Goal: Find contact information: Find contact information

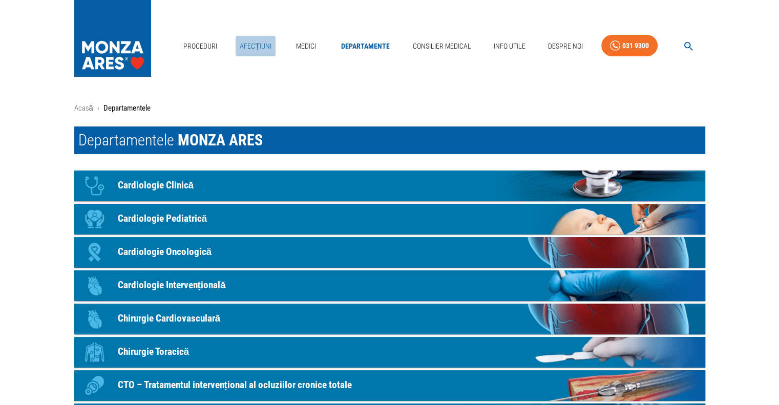
click at [252, 42] on link "Afecțiuni" at bounding box center [256, 46] width 40 height 21
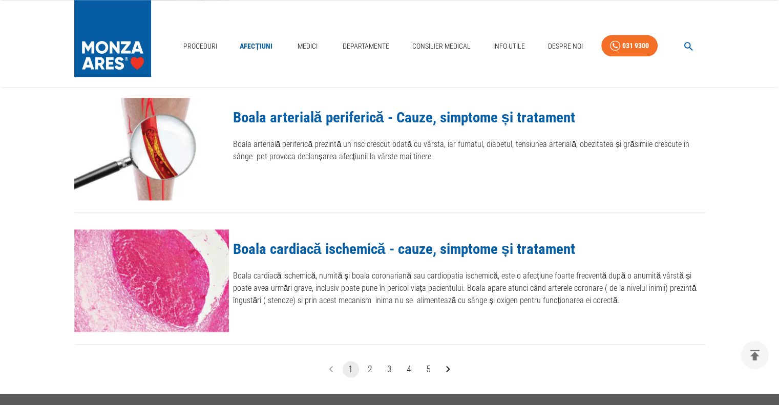
scroll to position [1126, 0]
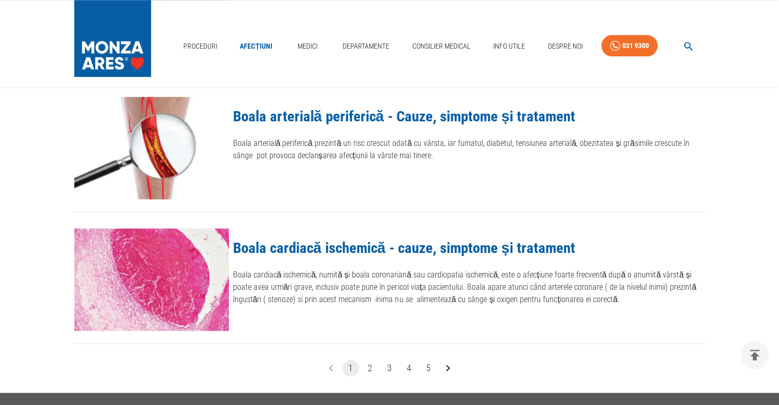
click at [445, 369] on icon "Go to next page" at bounding box center [447, 367] width 13 height 13
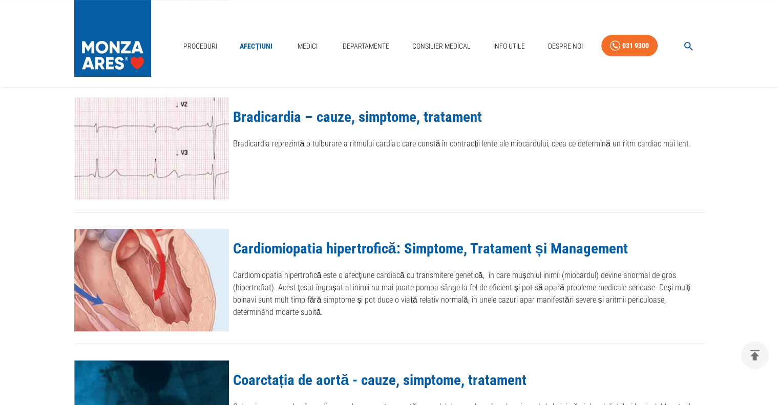
scroll to position [225, 0]
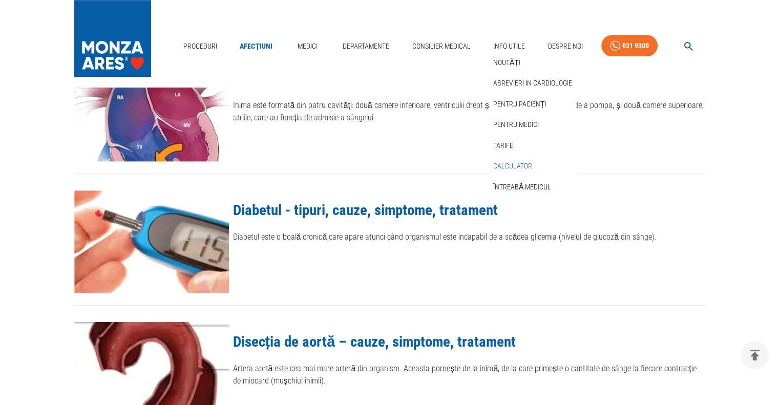
click at [519, 167] on link "Calculator" at bounding box center [512, 166] width 43 height 17
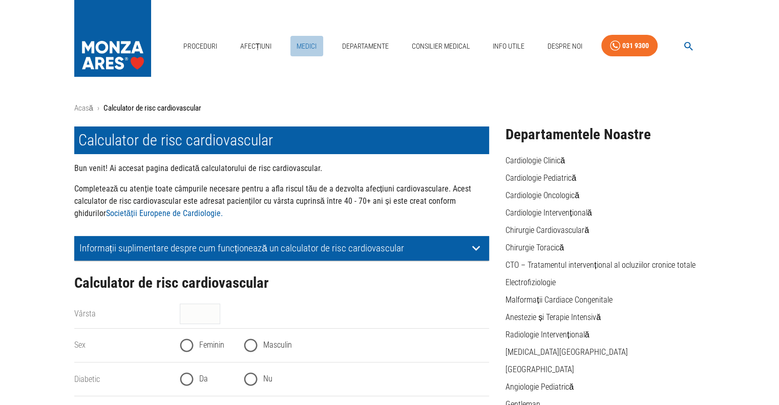
click at [309, 46] on link "Medici" at bounding box center [306, 46] width 33 height 21
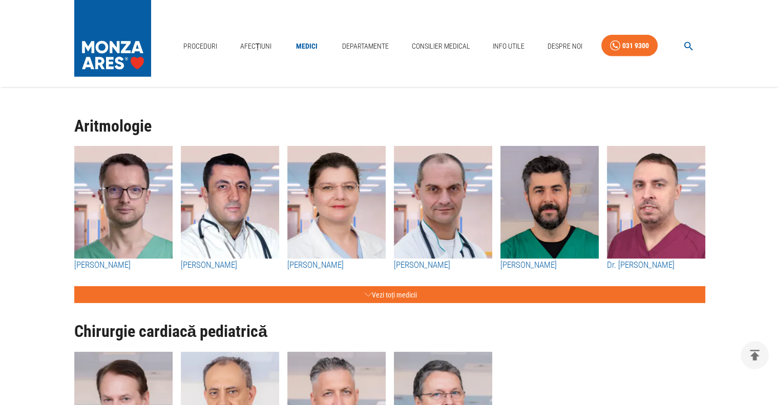
scroll to position [2990, 0]
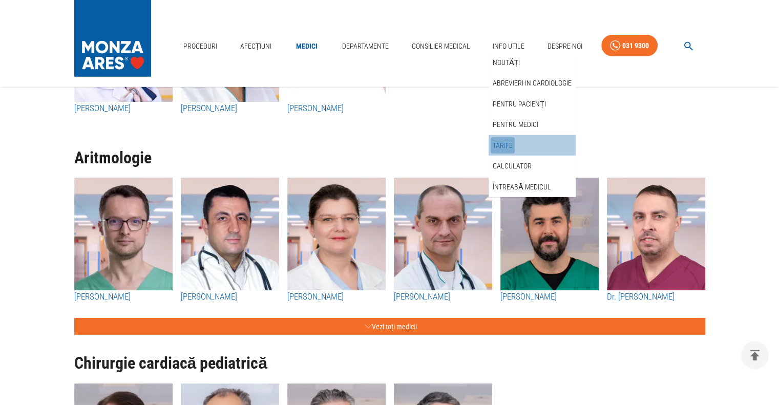
click at [503, 143] on link "Tarife" at bounding box center [502, 145] width 24 height 17
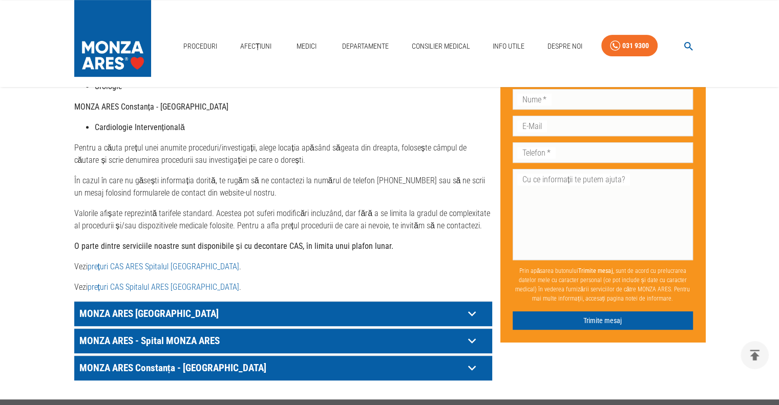
scroll to position [451, 0]
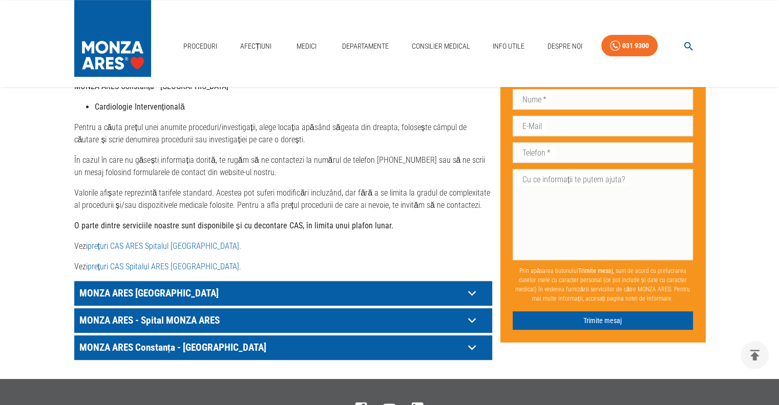
click at [472, 312] on icon at bounding box center [472, 320] width 16 height 16
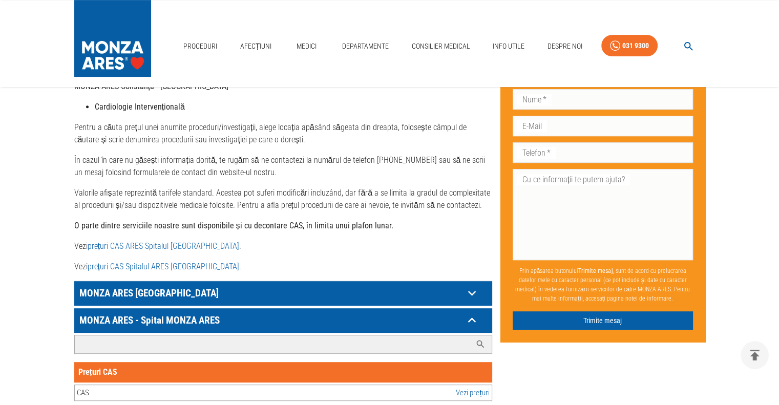
click at [392, 335] on input "Caută investigație/procedură..." at bounding box center [273, 344] width 396 height 18
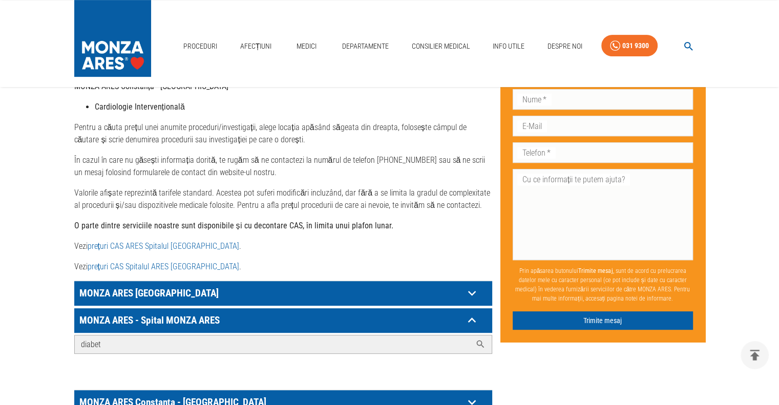
click at [479, 339] on icon at bounding box center [480, 344] width 10 height 10
click at [543, 360] on div "Don’t fill this out if you're human: Prenume   * Prenume   * Nume   * Nume   * …" at bounding box center [598, 61] width 213 height 714
click at [477, 339] on icon at bounding box center [480, 344] width 10 height 10
click at [406, 339] on input "diabet" at bounding box center [273, 344] width 396 height 18
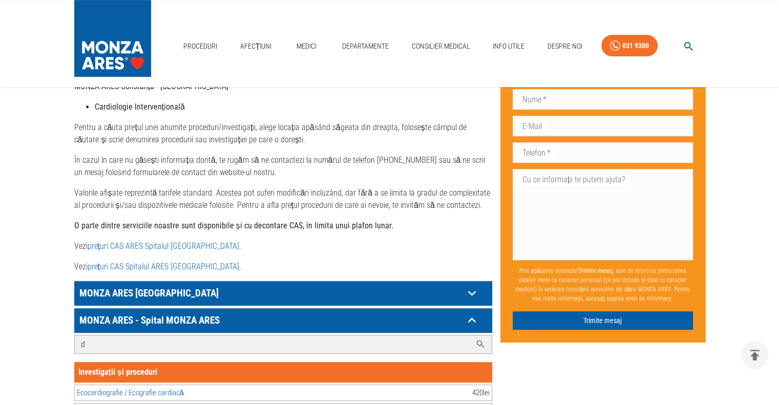
type input "d"
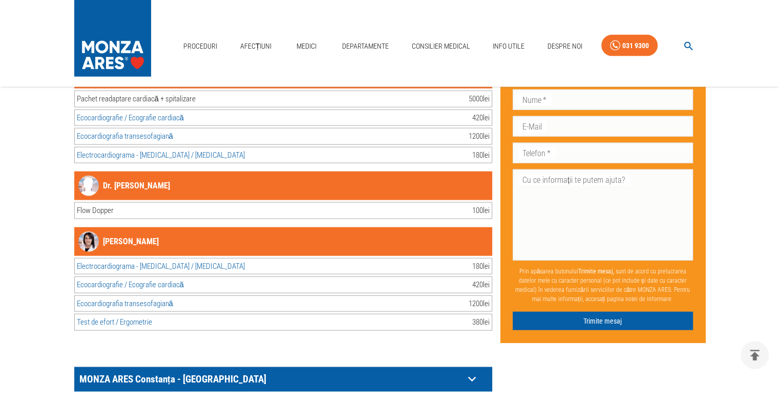
scroll to position [2273, 0]
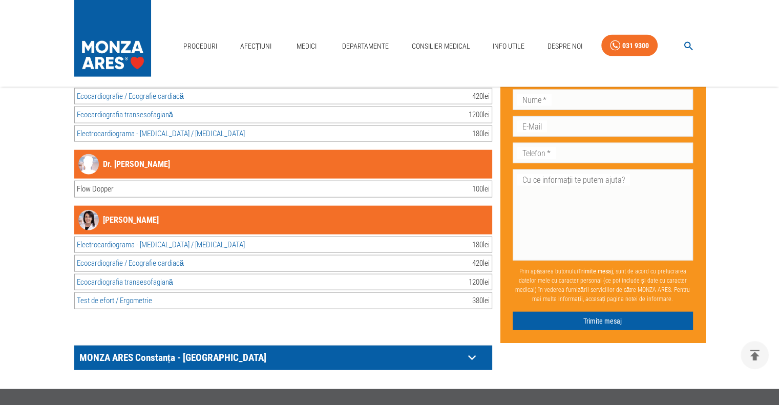
click at [473, 350] on icon at bounding box center [472, 358] width 16 height 16
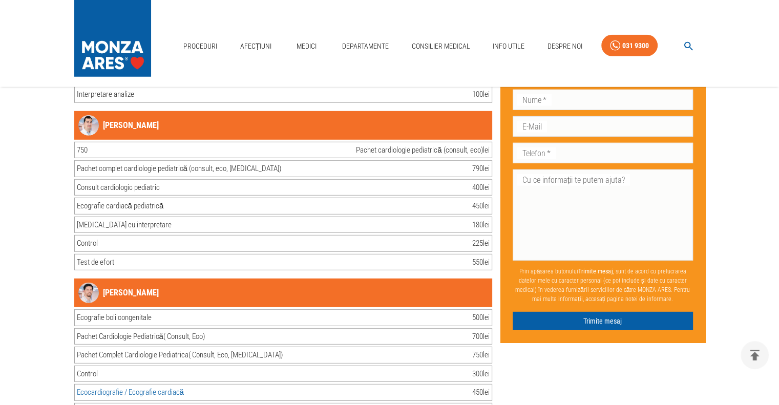
scroll to position [2883, 0]
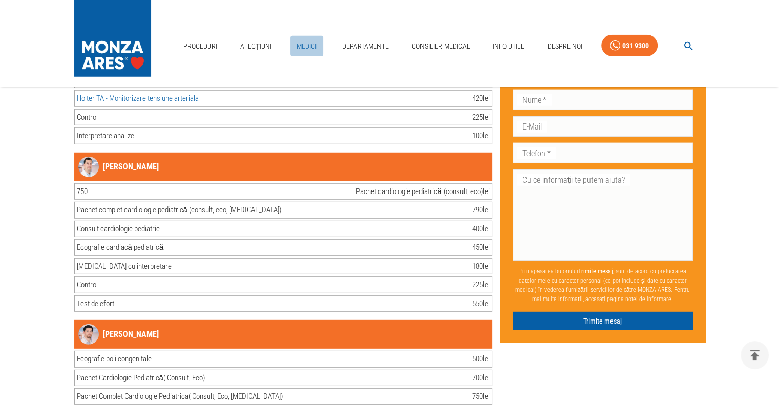
click at [304, 47] on link "Medici" at bounding box center [306, 46] width 33 height 21
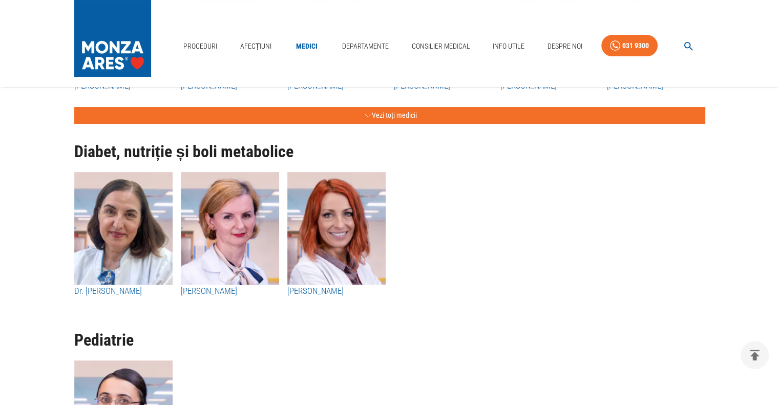
scroll to position [3973, 0]
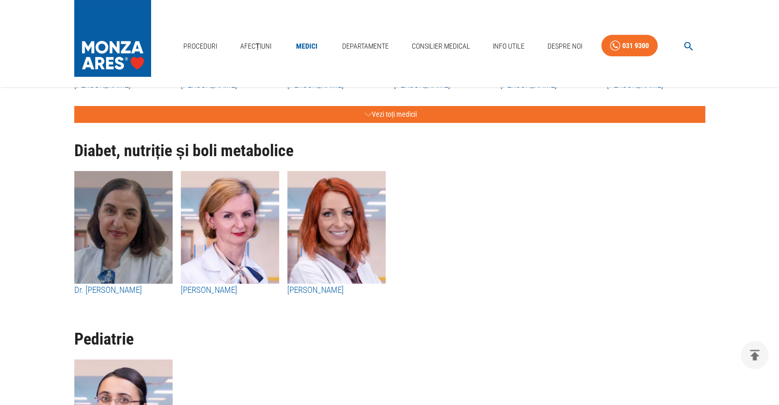
click at [138, 217] on img "button" at bounding box center [123, 227] width 98 height 113
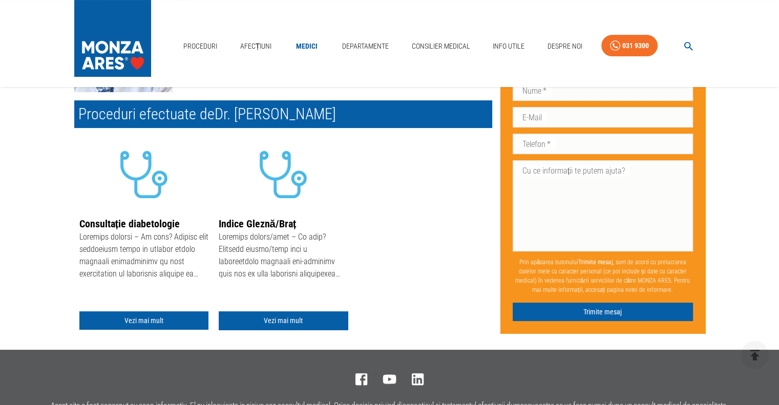
scroll to position [164, 0]
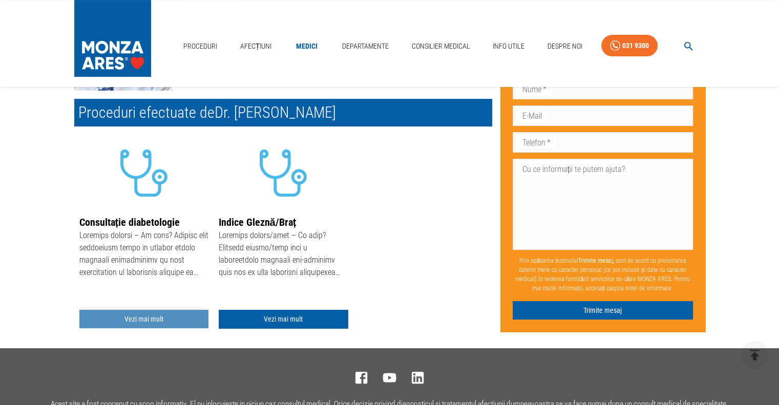
click at [135, 318] on link "Vezi mai mult" at bounding box center [143, 319] width 129 height 19
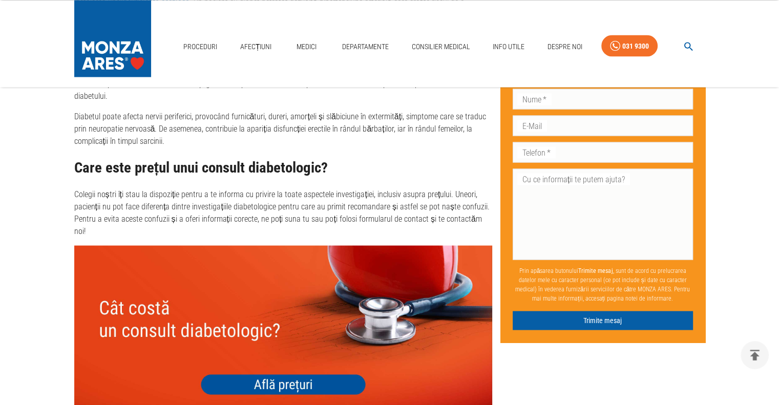
scroll to position [1946, 0]
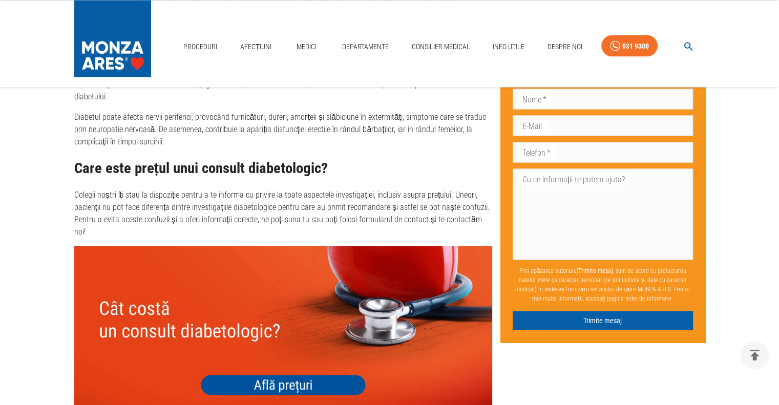
click at [272, 334] on img at bounding box center [283, 329] width 418 height 167
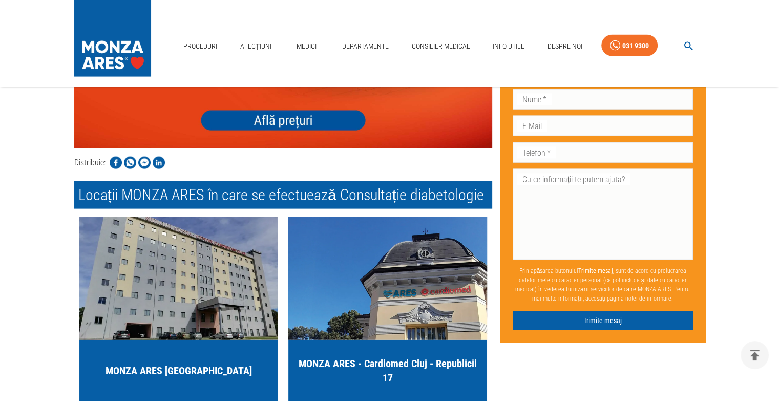
scroll to position [2212, 0]
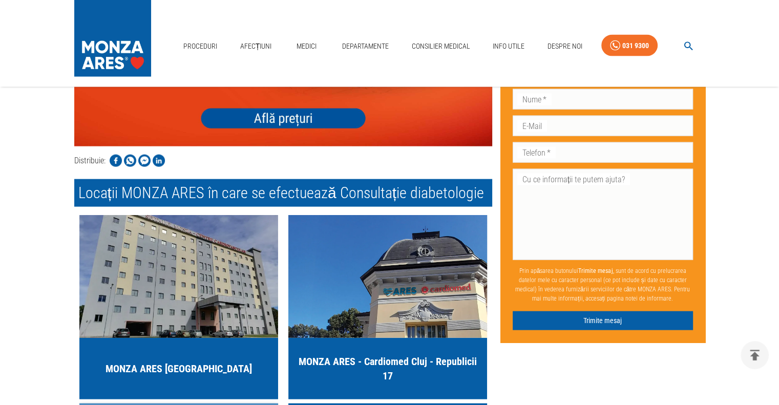
click at [138, 403] on link "Vizitează spitalul" at bounding box center [178, 411] width 199 height 17
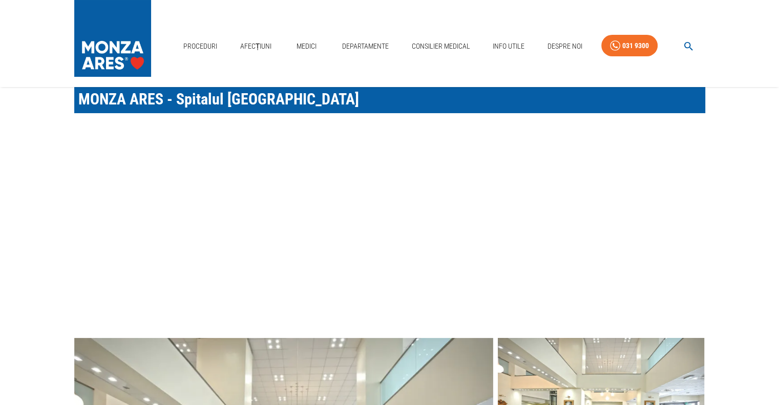
scroll to position [20, 0]
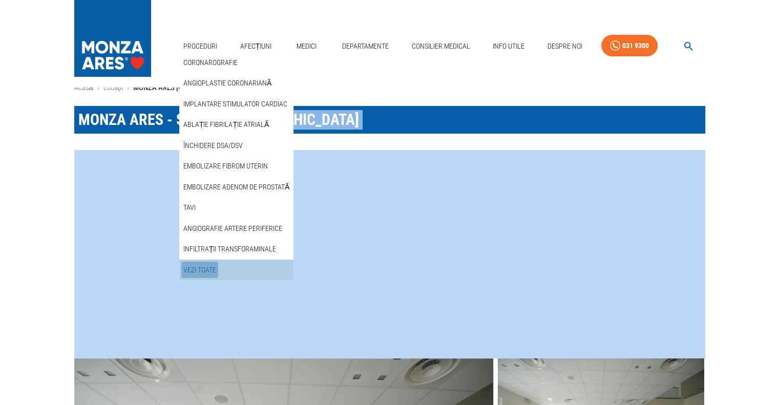
click at [199, 270] on link "Vezi Toate" at bounding box center [199, 270] width 37 height 17
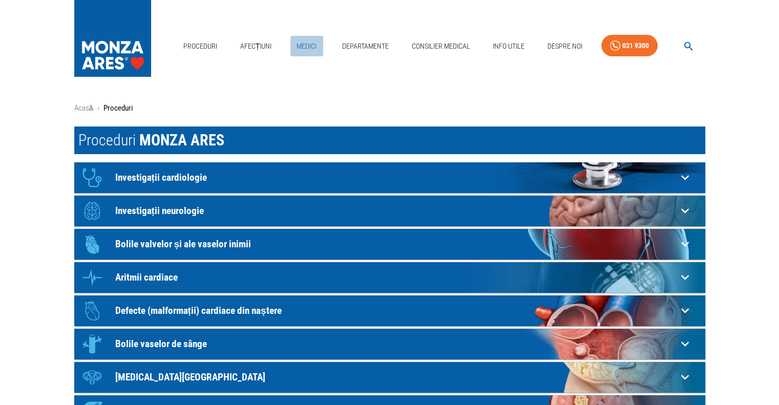
click at [306, 51] on link "Medici" at bounding box center [306, 46] width 33 height 21
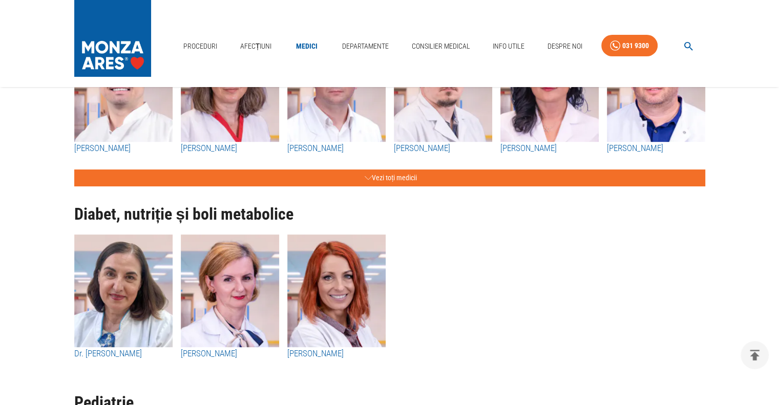
scroll to position [3953, 0]
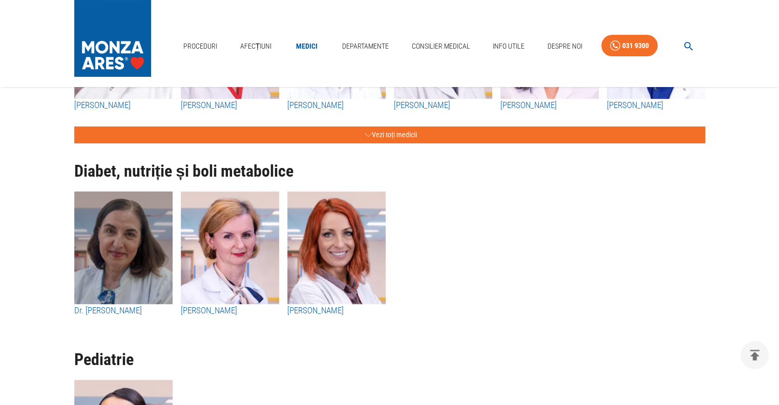
click at [135, 241] on img "button" at bounding box center [123, 247] width 98 height 113
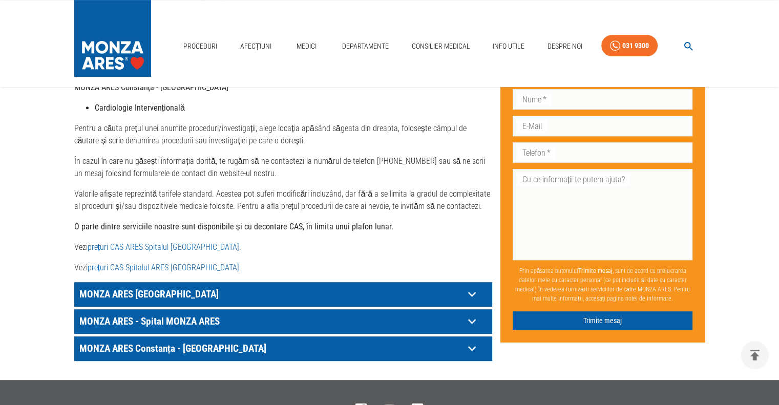
scroll to position [451, 0]
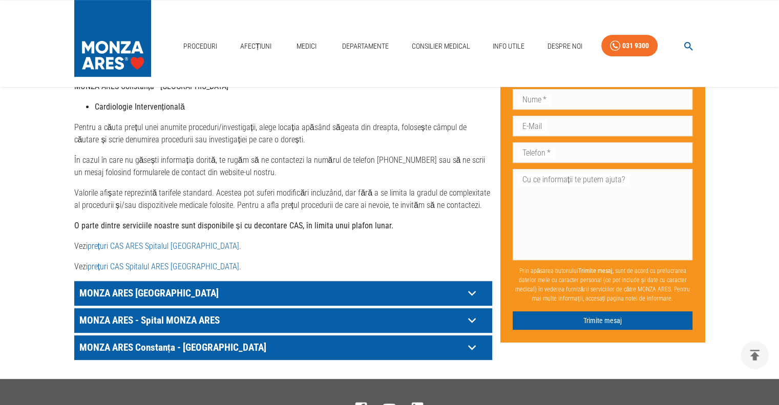
click at [473, 312] on icon at bounding box center [472, 320] width 16 height 16
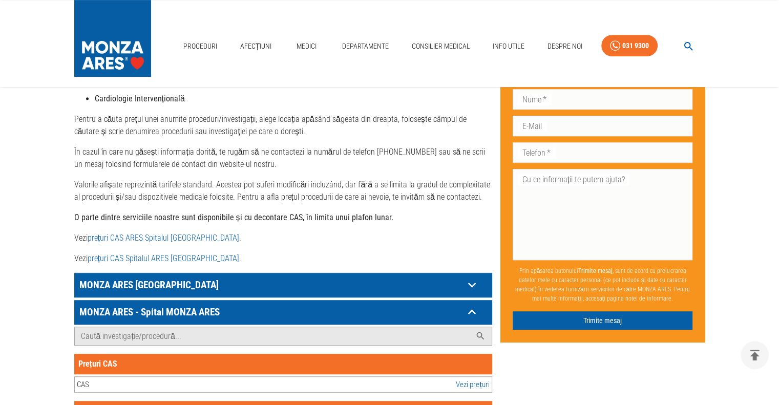
scroll to position [446, 0]
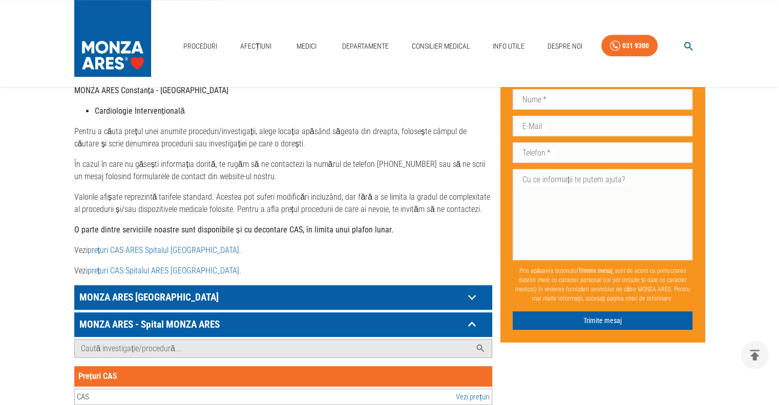
click at [133, 245] on link "prețuri CAS ARES Spitalul [GEOGRAPHIC_DATA]" at bounding box center [164, 250] width 152 height 10
click at [561, 82] on link "Locații" at bounding box center [559, 83] width 28 height 17
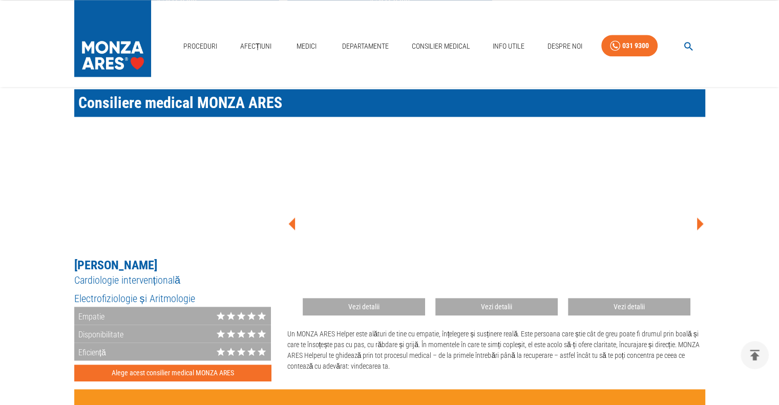
scroll to position [1249, 0]
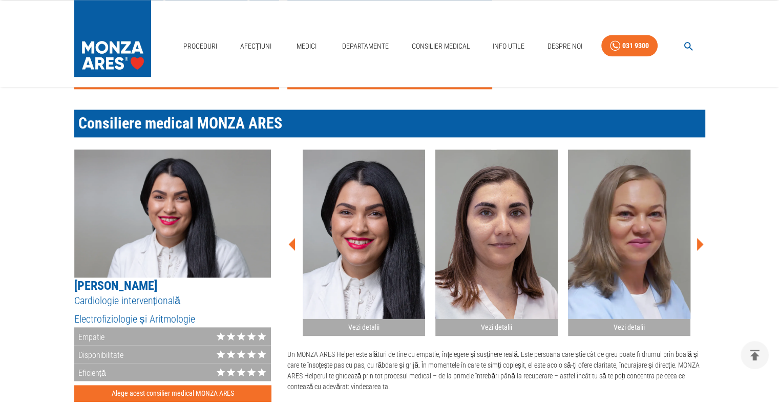
click at [699, 238] on icon at bounding box center [700, 244] width 7 height 13
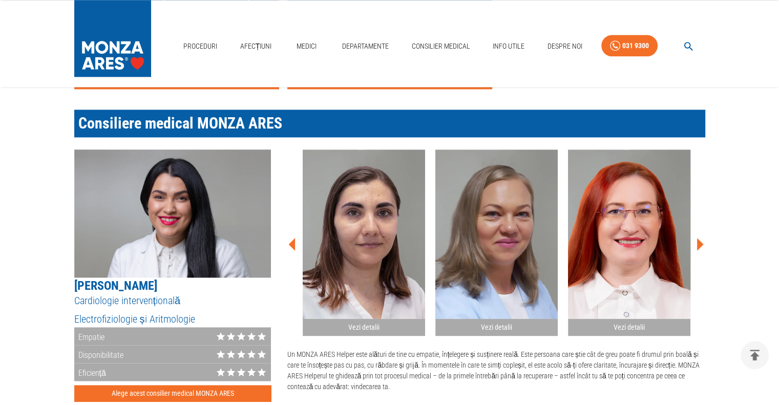
click at [699, 238] on icon at bounding box center [700, 244] width 7 height 13
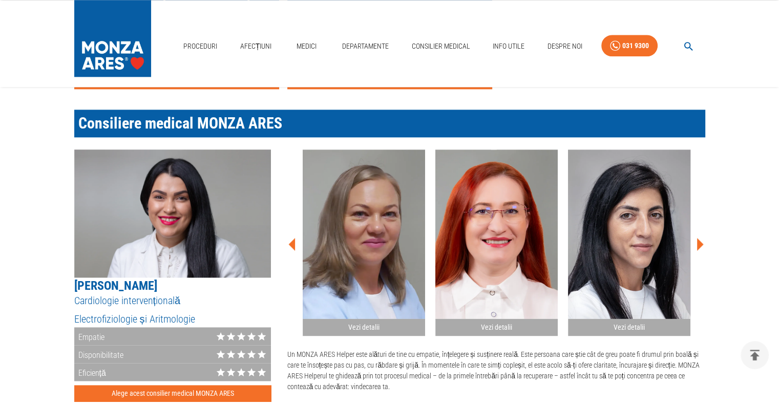
click at [699, 238] on icon at bounding box center [700, 244] width 7 height 13
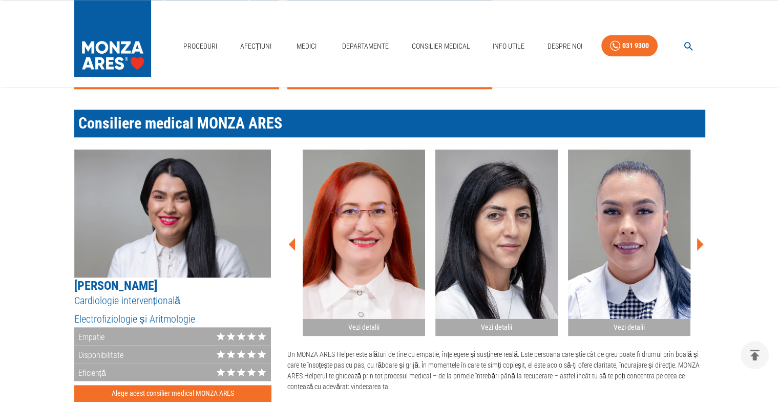
click at [699, 238] on icon at bounding box center [700, 244] width 7 height 13
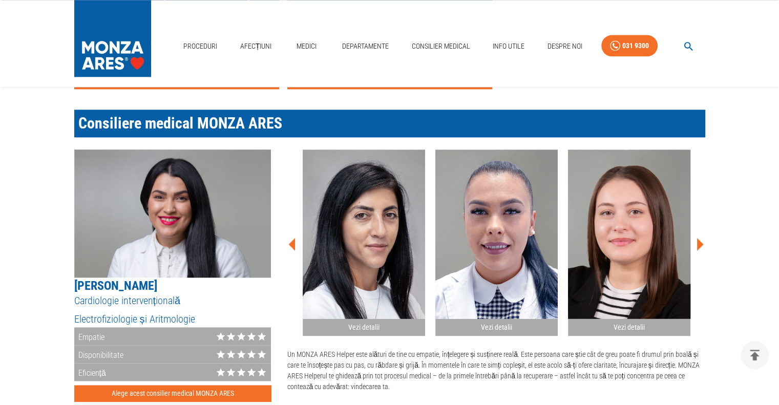
click at [699, 238] on icon at bounding box center [700, 244] width 7 height 13
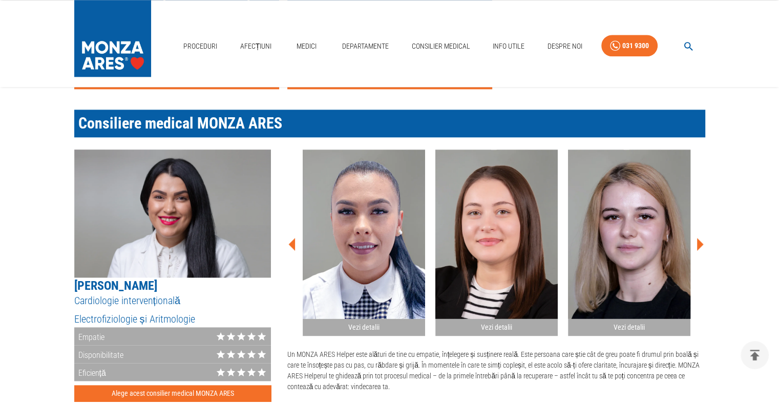
click at [699, 238] on icon at bounding box center [700, 244] width 7 height 13
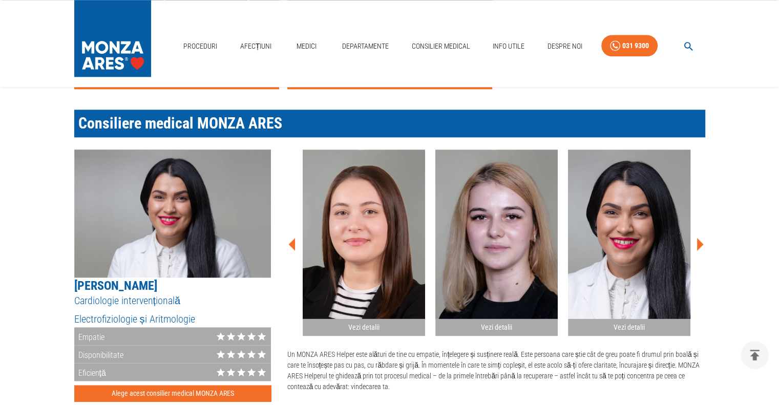
click at [699, 238] on icon at bounding box center [700, 244] width 7 height 13
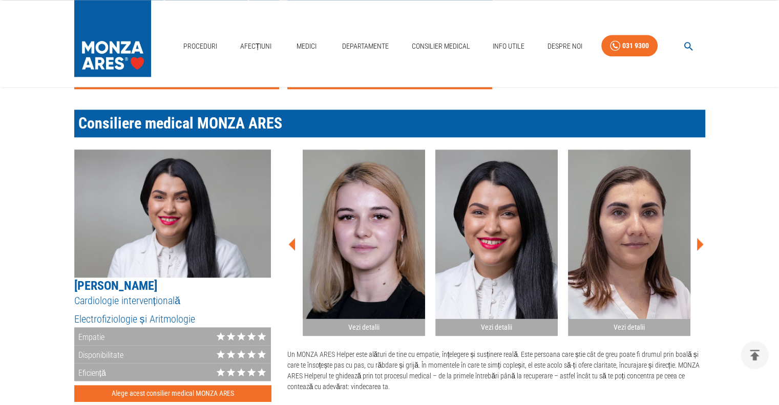
click at [699, 238] on icon at bounding box center [700, 244] width 7 height 13
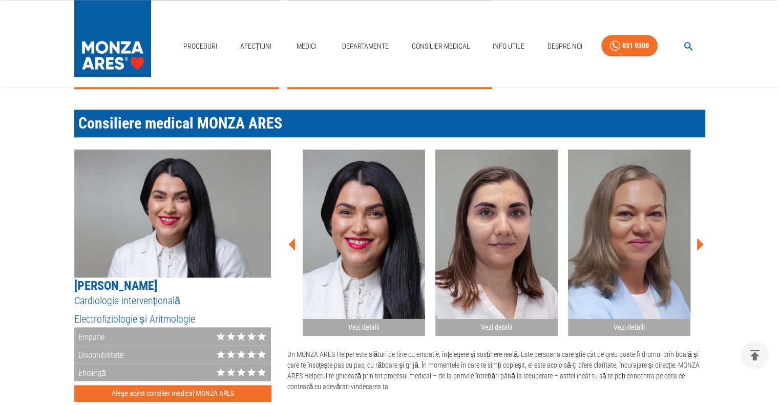
click at [699, 238] on icon at bounding box center [700, 244] width 7 height 13
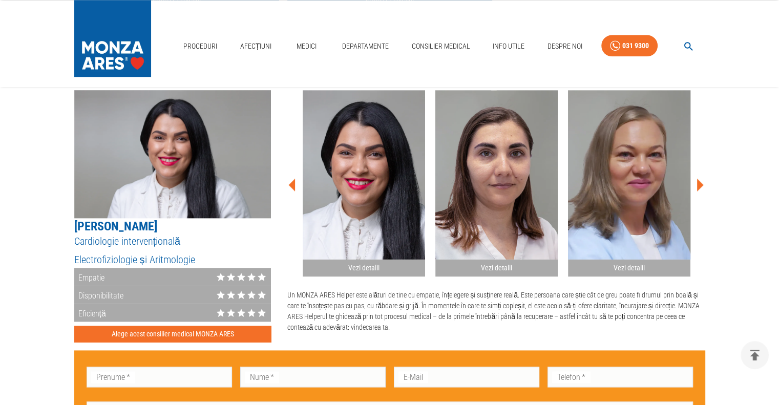
scroll to position [1311, 0]
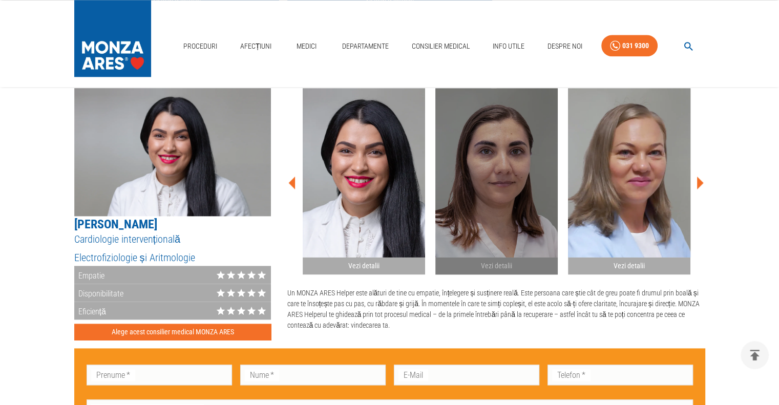
click at [465, 188] on img "button" at bounding box center [496, 172] width 122 height 169
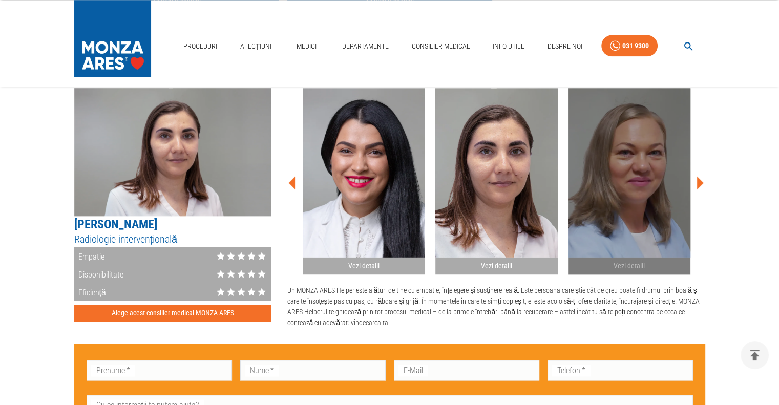
click at [614, 186] on img "button" at bounding box center [629, 172] width 122 height 169
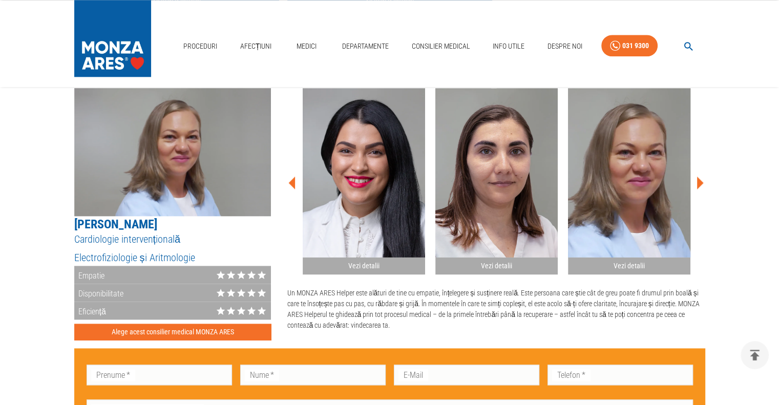
click at [700, 177] on icon at bounding box center [700, 183] width 7 height 13
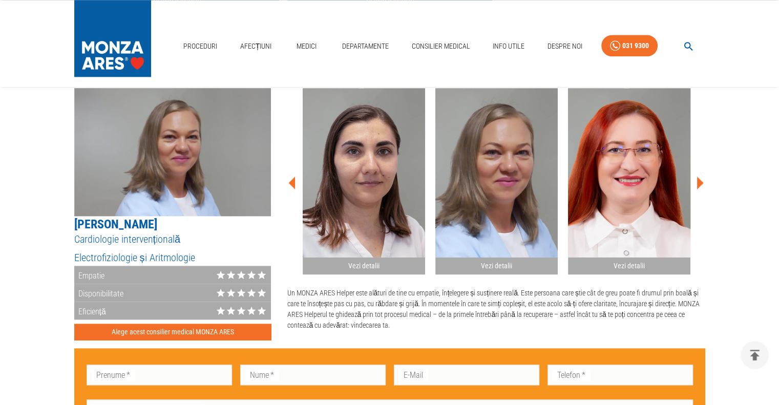
click at [700, 177] on icon at bounding box center [700, 183] width 7 height 13
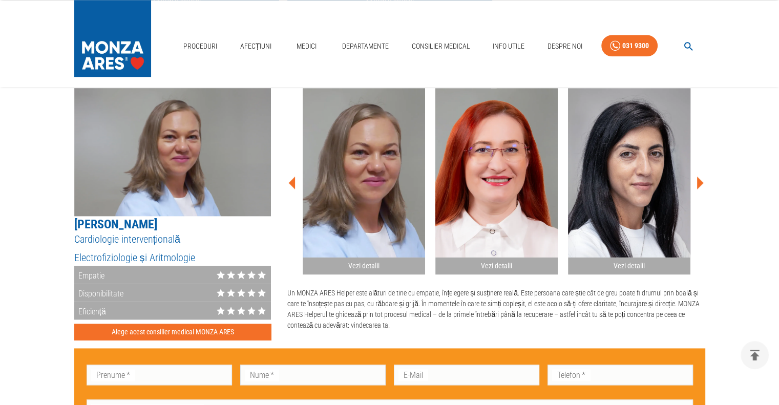
click at [700, 177] on icon at bounding box center [700, 183] width 7 height 13
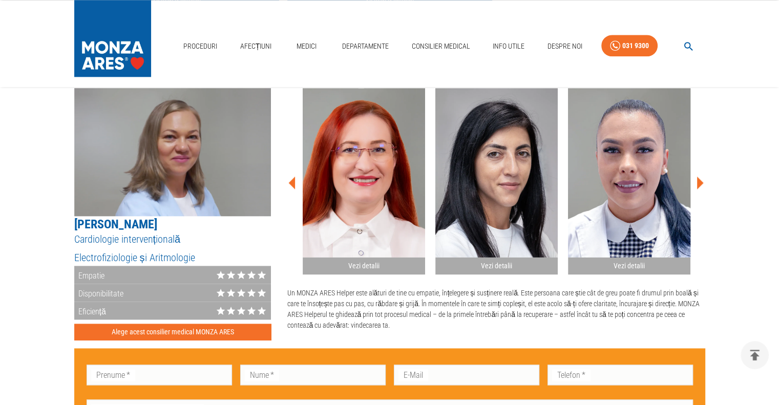
click at [700, 177] on icon at bounding box center [700, 183] width 7 height 13
click at [359, 178] on img "button" at bounding box center [364, 172] width 122 height 169
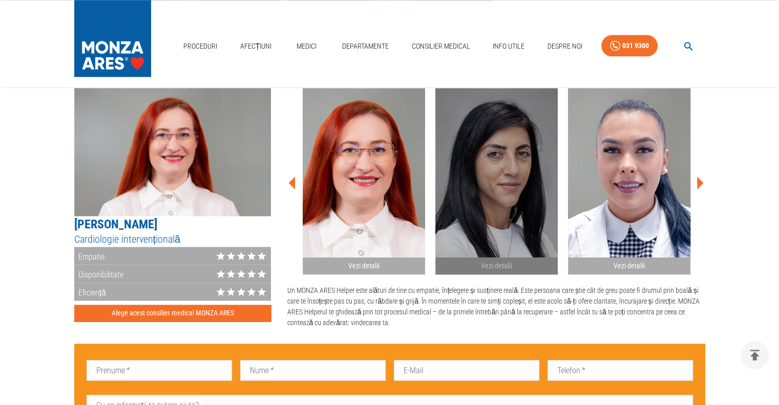
click at [496, 191] on img "button" at bounding box center [496, 172] width 122 height 169
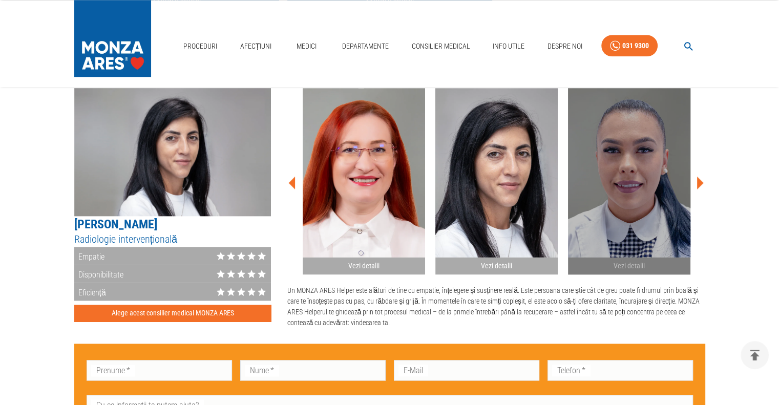
click at [616, 192] on img "button" at bounding box center [629, 172] width 122 height 169
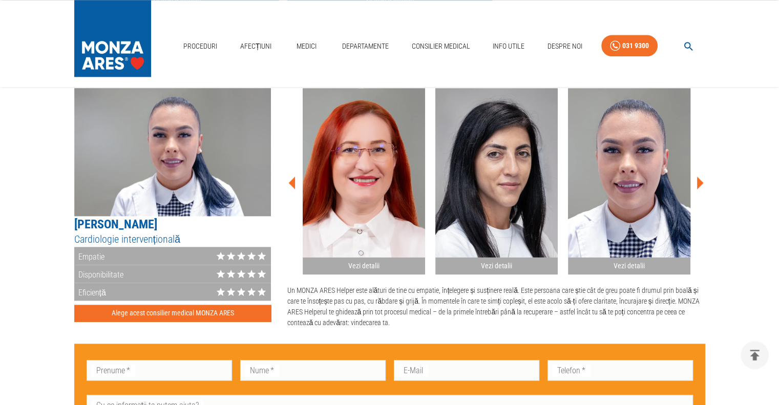
click at [697, 177] on icon at bounding box center [700, 183] width 7 height 13
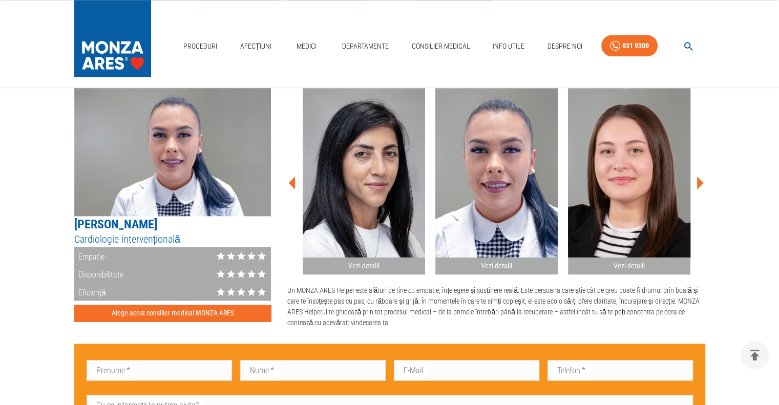
click at [697, 177] on icon at bounding box center [700, 183] width 7 height 13
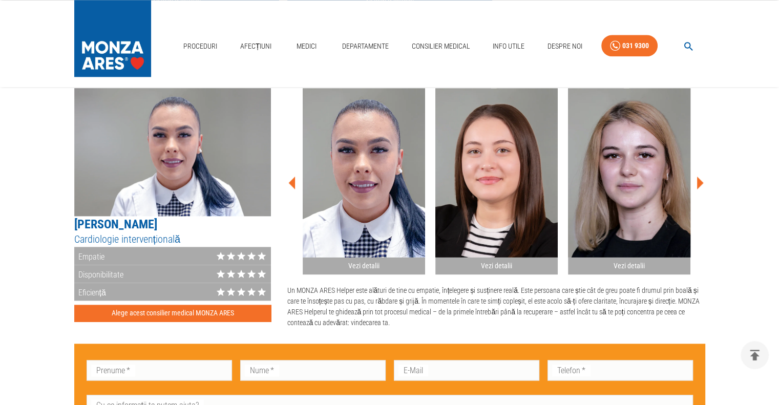
click at [697, 177] on icon at bounding box center [700, 183] width 7 height 13
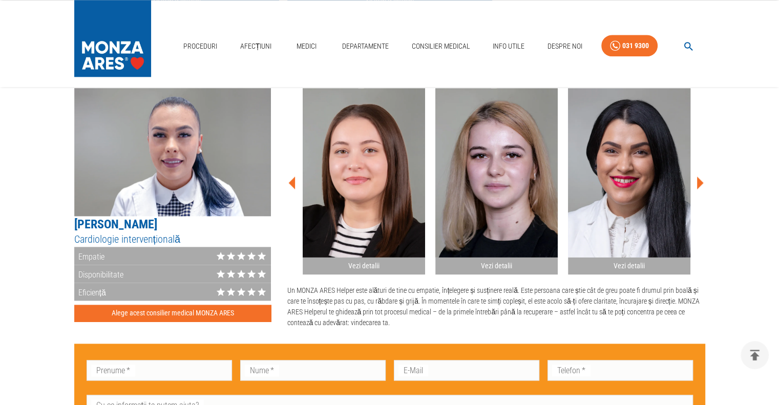
click at [697, 177] on icon at bounding box center [700, 183] width 7 height 13
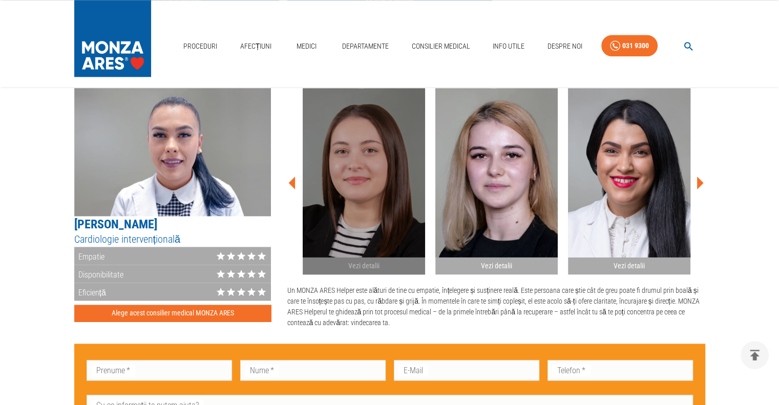
click at [383, 160] on img "button" at bounding box center [364, 172] width 122 height 169
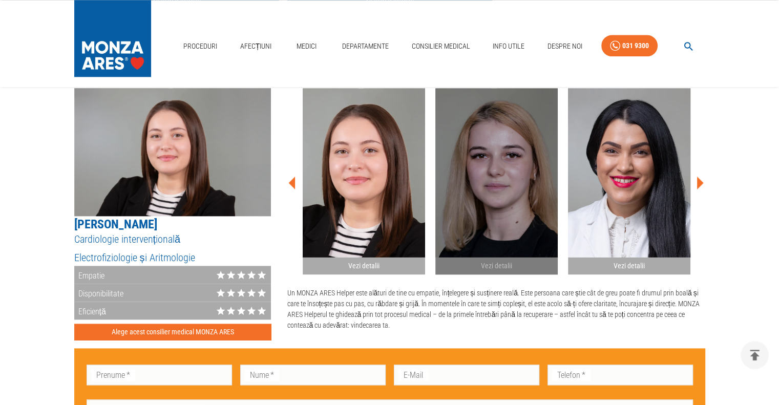
click at [477, 176] on img "button" at bounding box center [496, 172] width 122 height 169
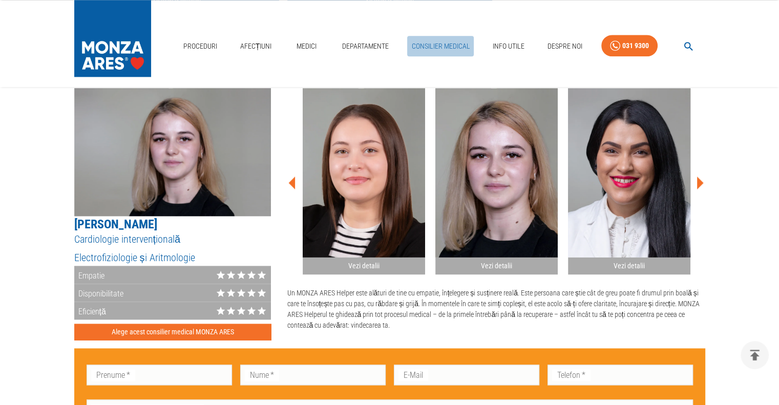
click at [444, 45] on link "Consilier Medical" at bounding box center [440, 46] width 67 height 21
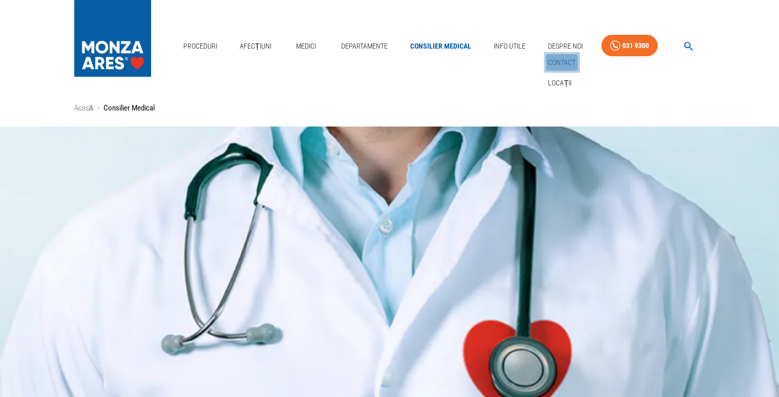
click at [562, 63] on link "Contact" at bounding box center [562, 62] width 32 height 17
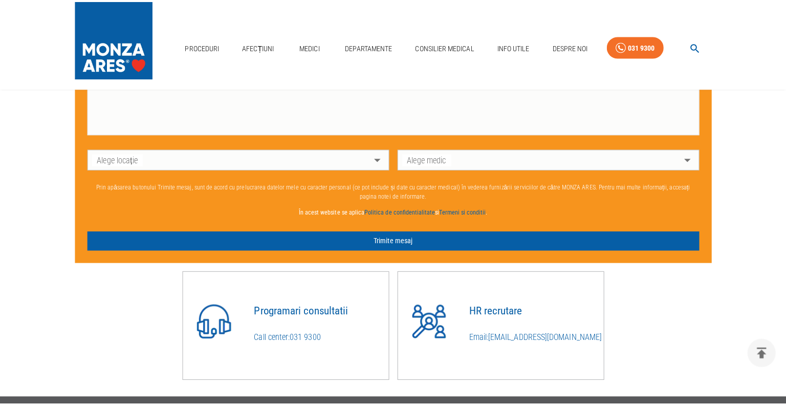
scroll to position [717, 0]
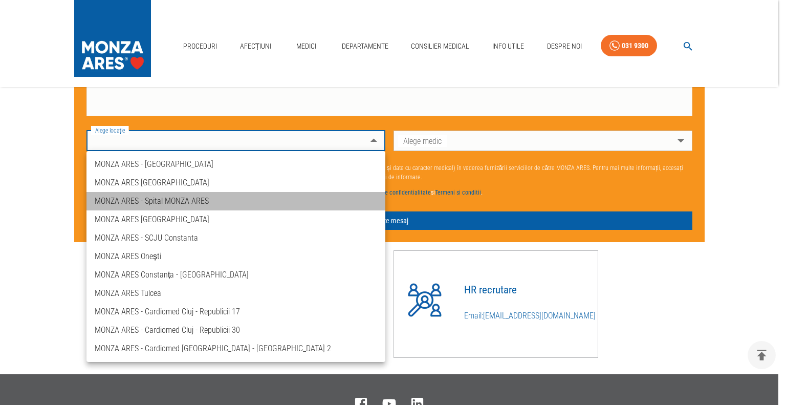
click at [181, 204] on li "MONZA ARES - Spital MONZA ARES" at bounding box center [236, 201] width 299 height 18
type input "spitalul-[GEOGRAPHIC_DATA]-[GEOGRAPHIC_DATA]"
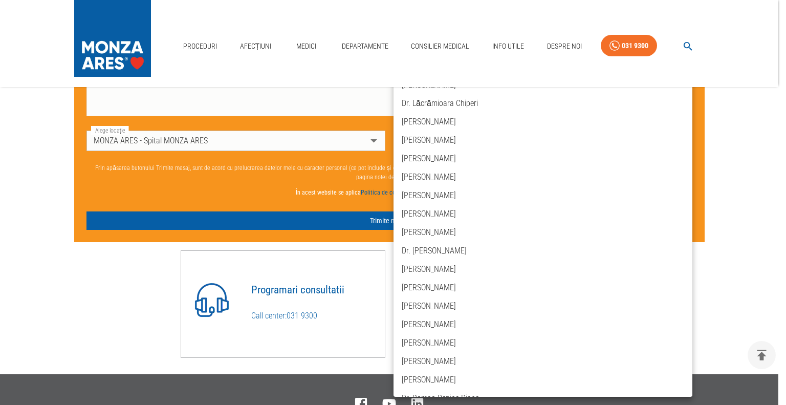
scroll to position [758, 0]
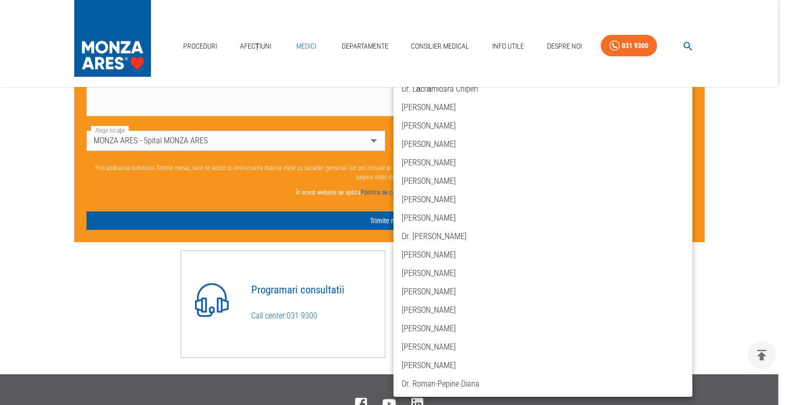
click at [307, 44] on link "Medici" at bounding box center [306, 46] width 33 height 21
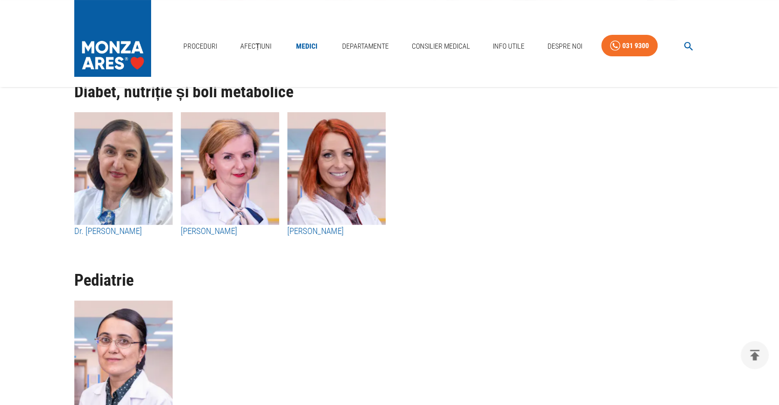
scroll to position [4055, 0]
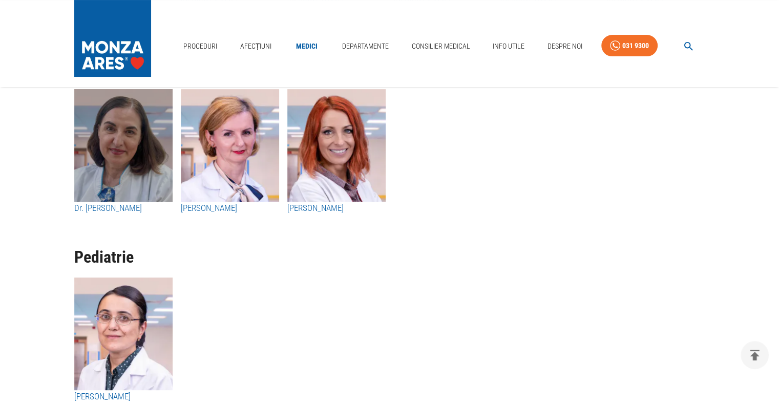
click at [127, 167] on img "button" at bounding box center [123, 145] width 98 height 113
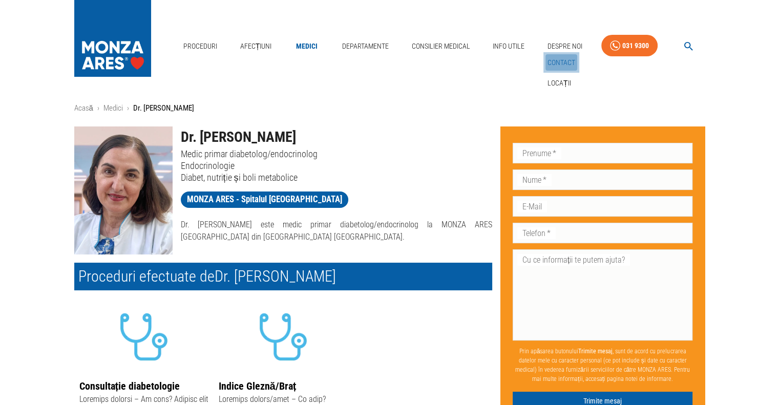
click at [557, 63] on link "Contact" at bounding box center [561, 62] width 32 height 17
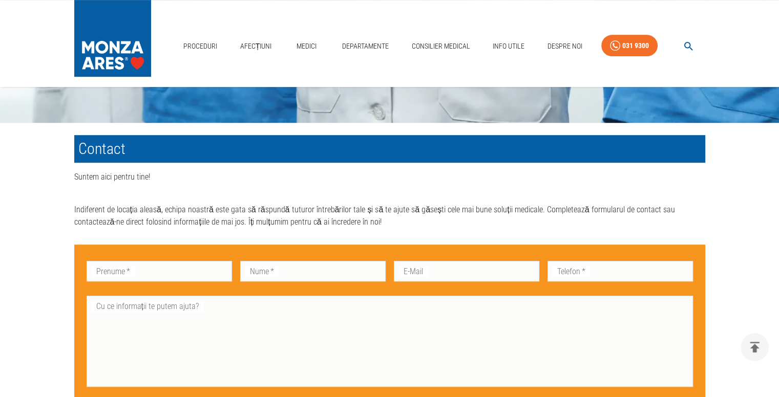
scroll to position [432, 0]
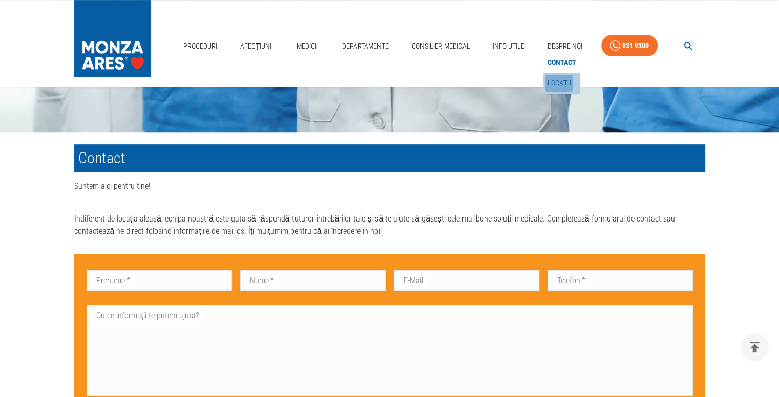
click at [563, 81] on link "Locații" at bounding box center [559, 83] width 28 height 17
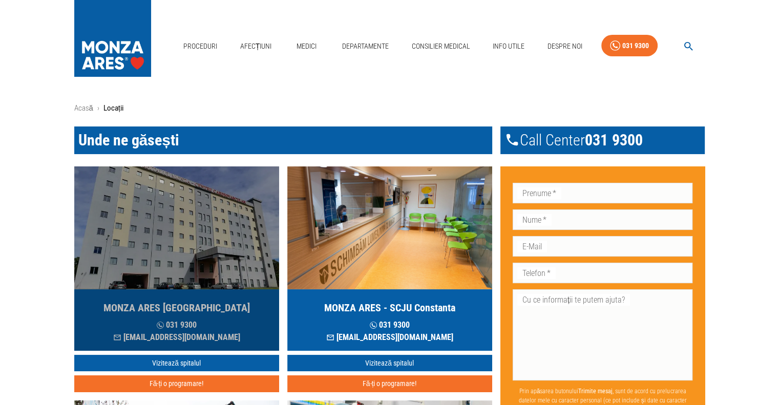
click at [169, 306] on h5 "MONZA ARES [GEOGRAPHIC_DATA]" at bounding box center [176, 308] width 146 height 14
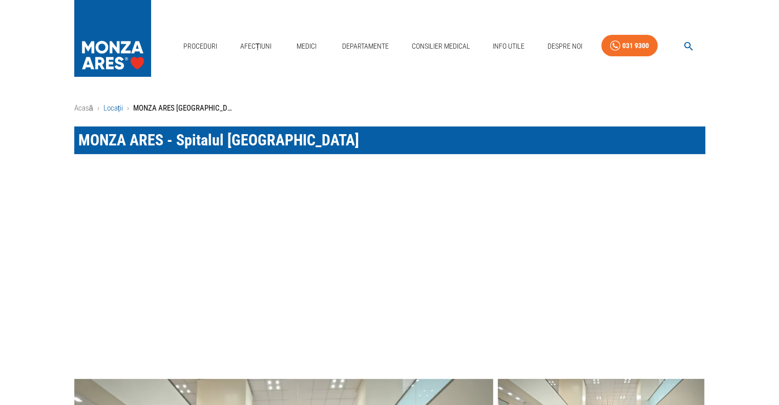
click at [117, 108] on link "Locații" at bounding box center [112, 107] width 19 height 9
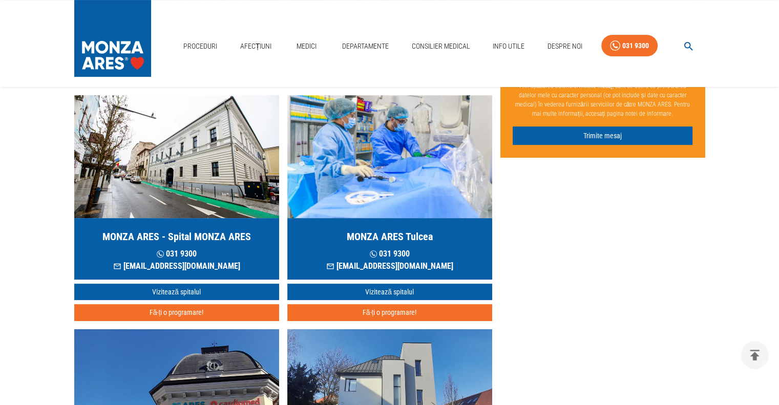
scroll to position [307, 0]
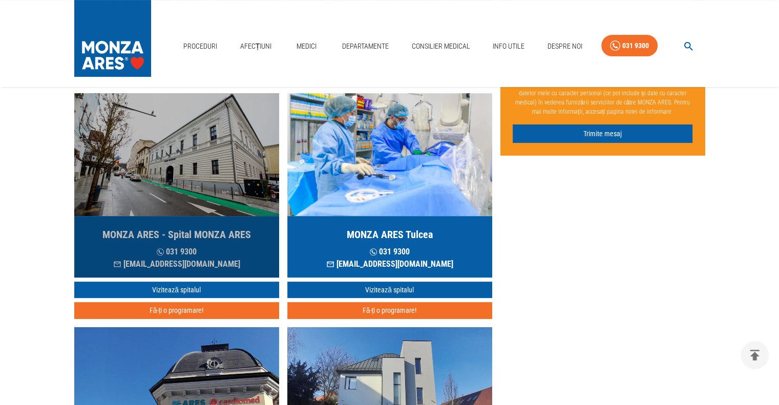
click at [177, 231] on h5 "MONZA ARES - Spital MONZA ARES" at bounding box center [176, 234] width 148 height 14
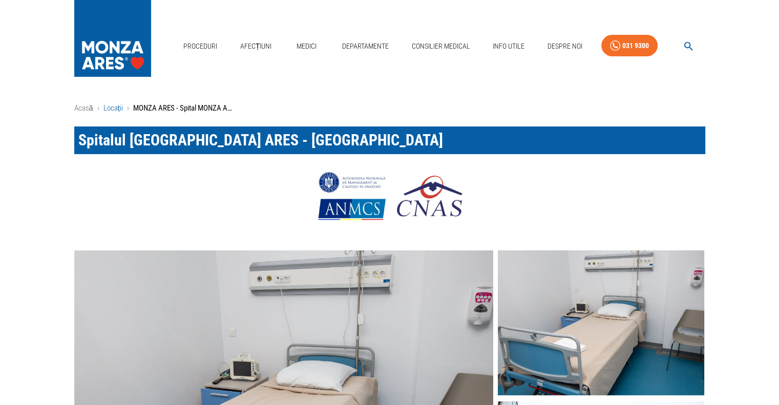
click at [112, 109] on link "Locații" at bounding box center [112, 107] width 19 height 9
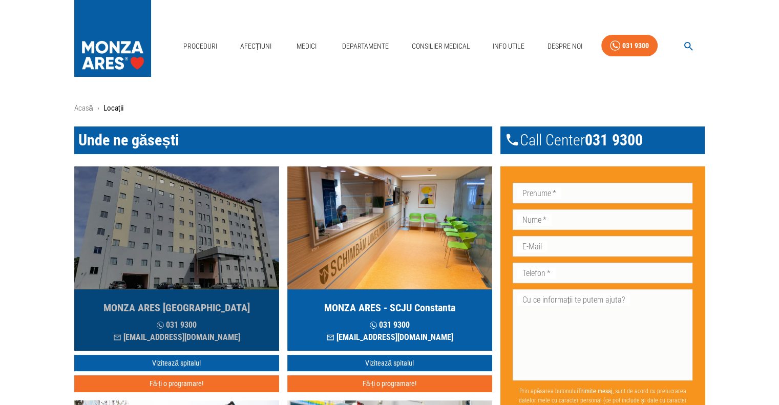
click at [180, 258] on img "button" at bounding box center [176, 227] width 205 height 123
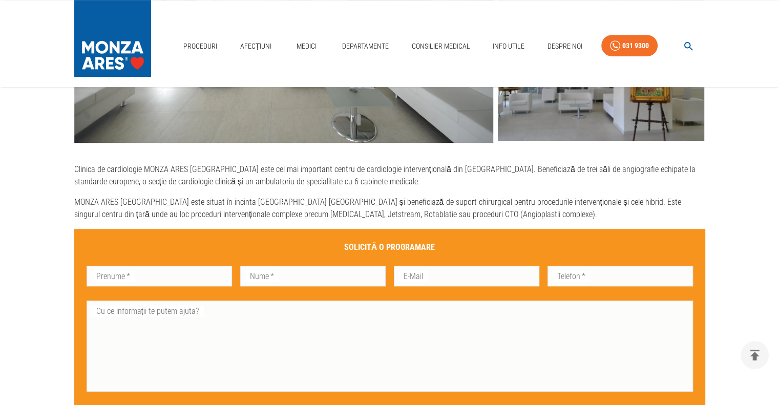
scroll to position [532, 0]
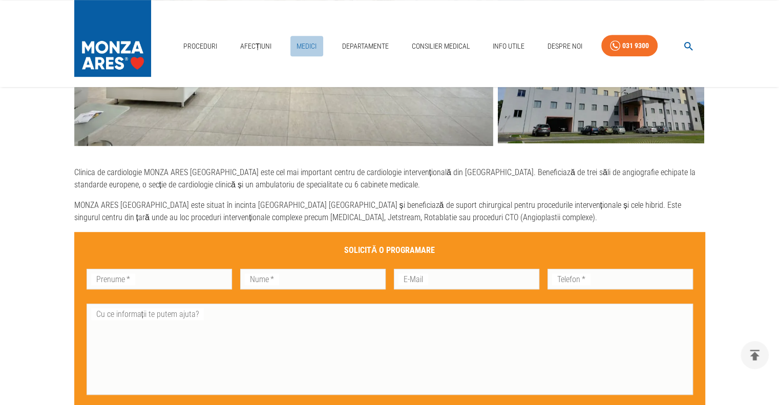
click at [305, 44] on link "Medici" at bounding box center [306, 46] width 33 height 21
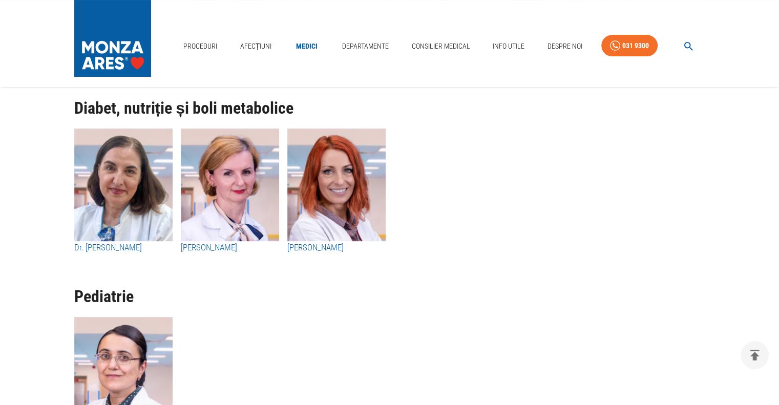
scroll to position [4014, 0]
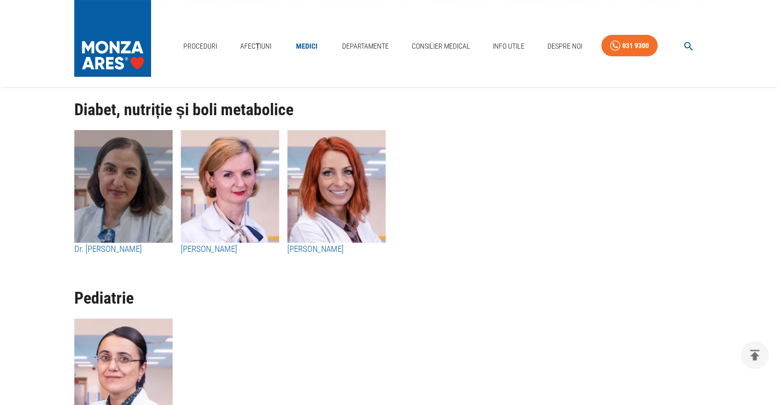
click at [138, 166] on img "button" at bounding box center [123, 186] width 98 height 113
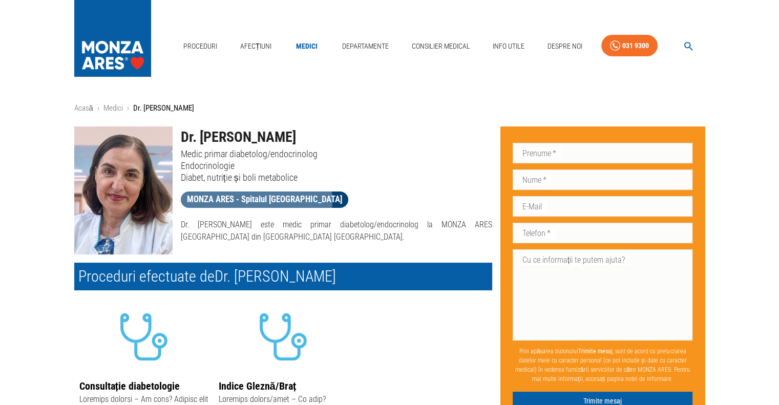
click at [255, 200] on span "MONZA ARES - Spitalul [GEOGRAPHIC_DATA]" at bounding box center [264, 199] width 167 height 13
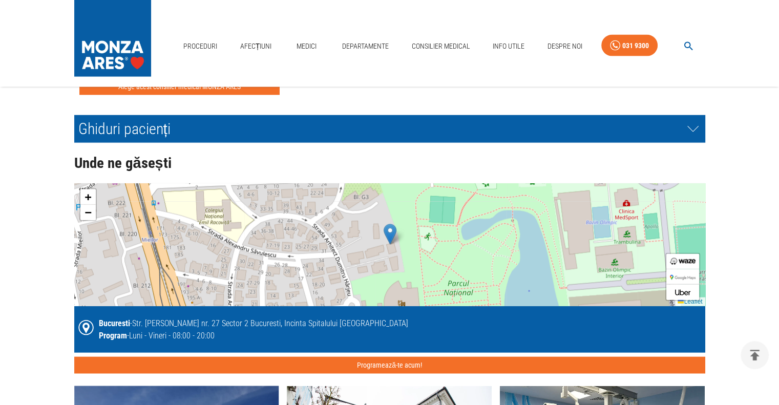
scroll to position [2253, 0]
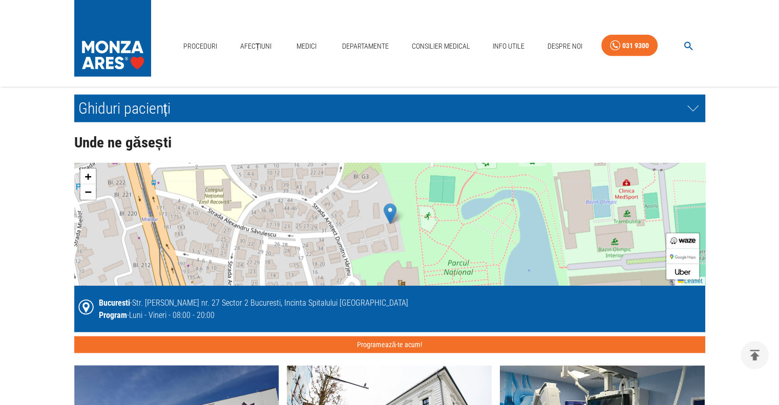
click at [404, 227] on div "+ − Leaflet" at bounding box center [389, 224] width 631 height 123
click at [86, 177] on span "+" at bounding box center [87, 176] width 7 height 13
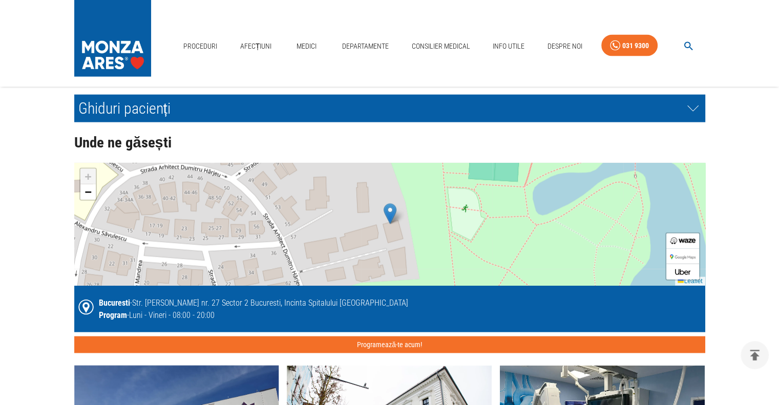
click at [86, 177] on span "+" at bounding box center [87, 176] width 7 height 13
click at [84, 191] on span "−" at bounding box center [87, 191] width 7 height 13
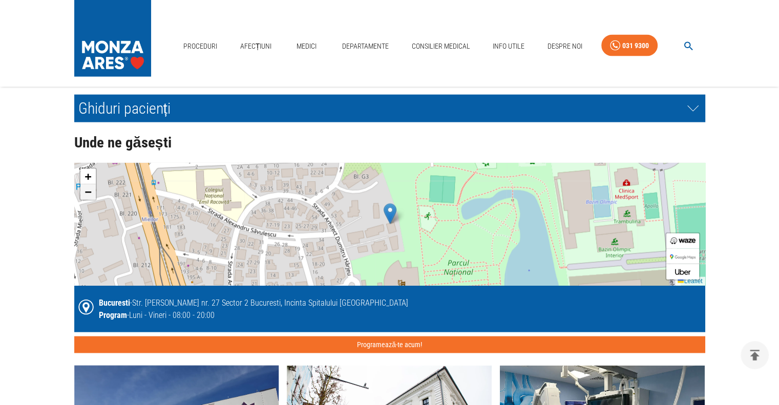
click at [84, 191] on span "−" at bounding box center [87, 191] width 7 height 13
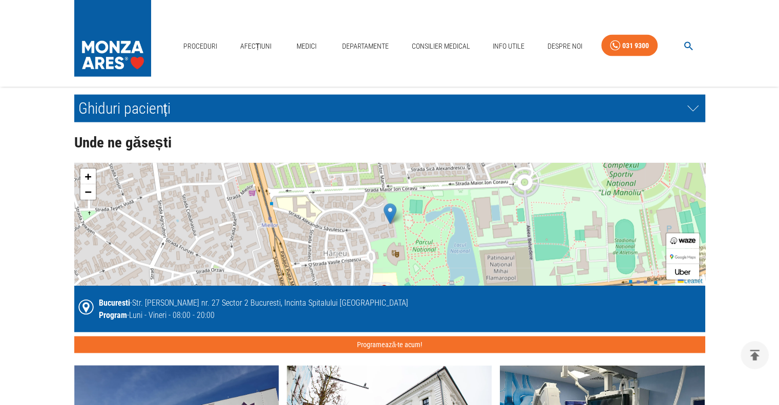
click at [84, 308] on icon at bounding box center [86, 308] width 16 height 16
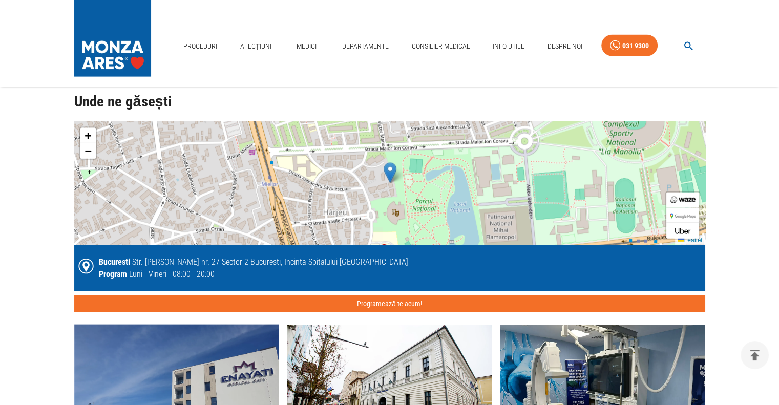
scroll to position [2314, 0]
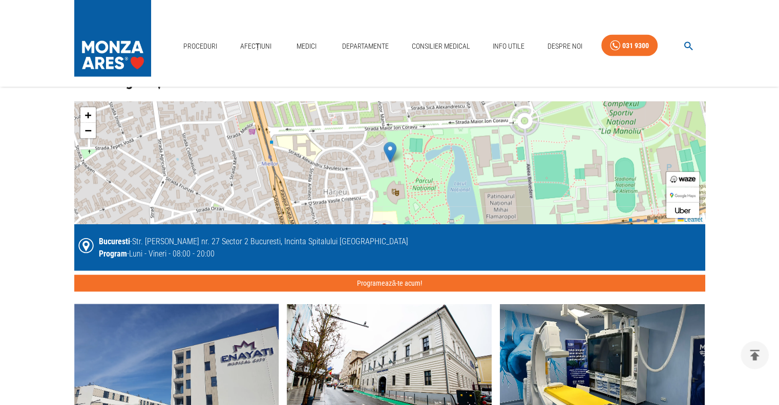
click at [681, 193] on img at bounding box center [683, 195] width 26 height 5
